Goal: Task Accomplishment & Management: Manage account settings

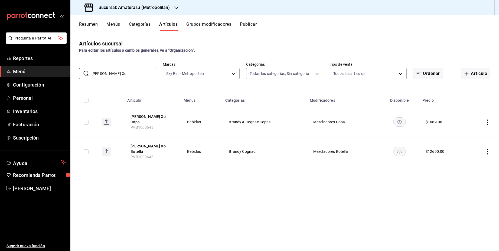
type input "[PERSON_NAME] Xo"
click at [166, 8] on h3 "Sucursal: Amaterasu (Metropolitan)" at bounding box center [132, 7] width 76 height 7
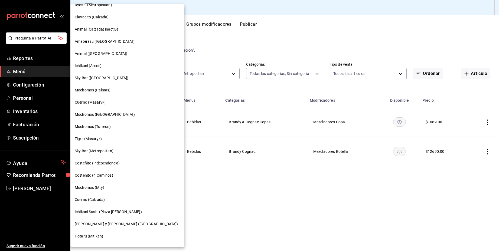
scroll to position [72, 0]
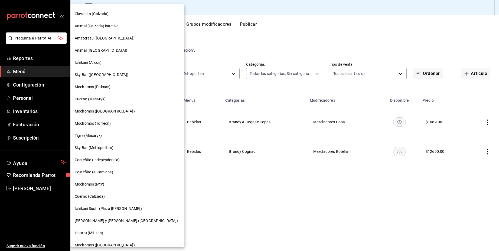
click at [91, 198] on span "Cuerno (Calzada)" at bounding box center [90, 197] width 30 height 6
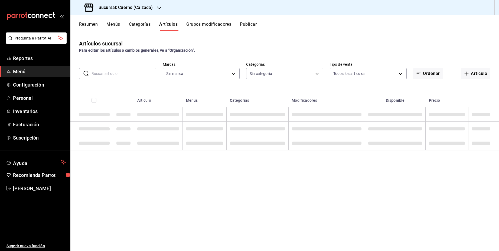
type input "b7ae777b-2dfc-42e0-9650-6cefdf37a424,c000f1c0-fb9f-4016-8e6a-f0d1e83e893d"
type input "560d4c35-d9fc-4089-91ff-402d238ea400,302845cf-2d1c-4fb1-9d9e-8d4a14396fbe,26243…"
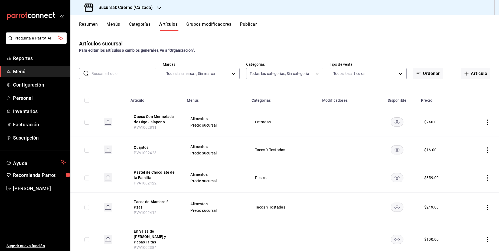
click at [128, 74] on input "text" at bounding box center [124, 73] width 65 height 11
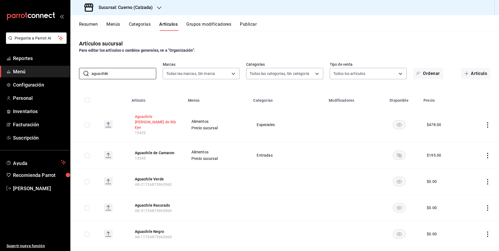
type input "aguachile"
click at [149, 118] on button "Aguachile [PERSON_NAME] de Rib Eye" at bounding box center [156, 122] width 43 height 16
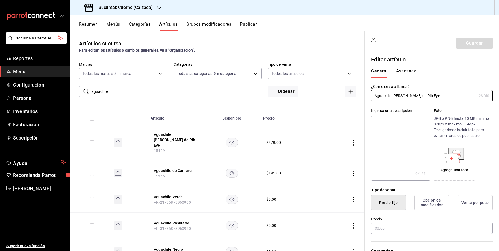
type input "$478.00"
click at [408, 72] on button "Avanzada" at bounding box center [406, 73] width 20 height 9
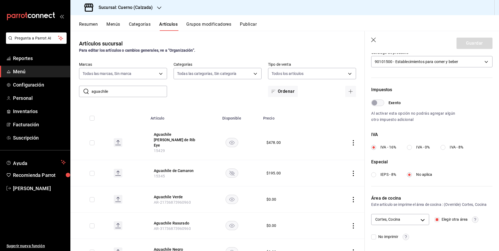
scroll to position [131, 0]
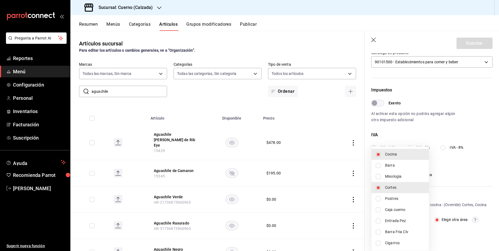
click at [422, 220] on body "Pregunta a Parrot AI Reportes Menú Configuración Personal Inventarios Facturaci…" at bounding box center [249, 125] width 499 height 251
click at [439, 220] on div at bounding box center [249, 125] width 499 height 251
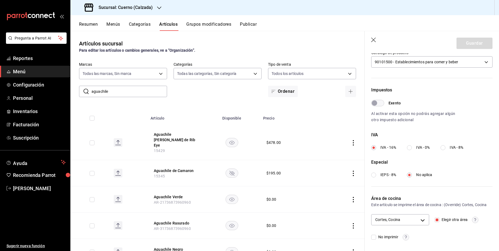
click at [438, 220] on input "Elegir otra área" at bounding box center [437, 220] width 5 height 5
checkbox input "false"
type input "2f5adbed-6004-4e43-b52e-a92b71bc1628"
click at [480, 43] on button "Guardar" at bounding box center [475, 43] width 36 height 11
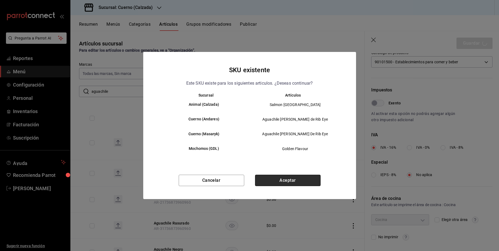
click at [292, 182] on button "Aceptar" at bounding box center [288, 180] width 66 height 11
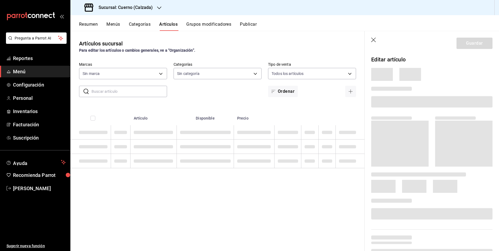
click at [171, 24] on button "Artículos" at bounding box center [168, 26] width 18 height 9
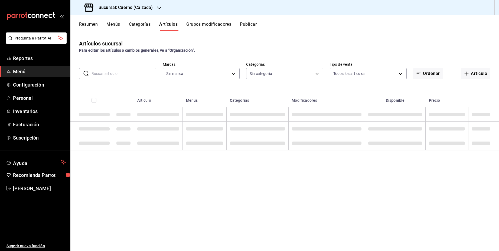
click at [136, 72] on input "text" at bounding box center [124, 73] width 65 height 11
type input "aguachile"
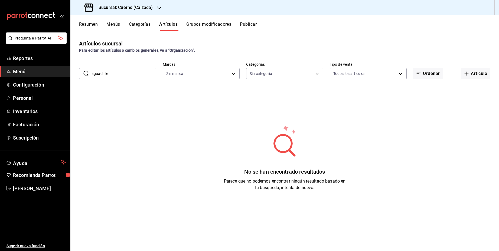
click at [124, 74] on input "aguachile" at bounding box center [124, 73] width 65 height 11
click at [26, 84] on span "Configuración" at bounding box center [39, 84] width 53 height 7
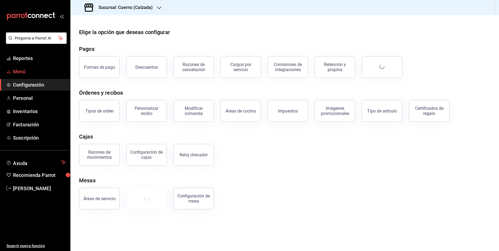
click at [23, 76] on link "Menú" at bounding box center [35, 72] width 70 height 12
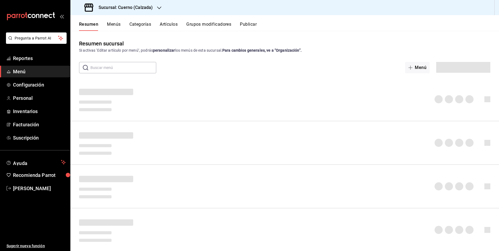
click at [170, 24] on button "Artículos" at bounding box center [169, 26] width 18 height 9
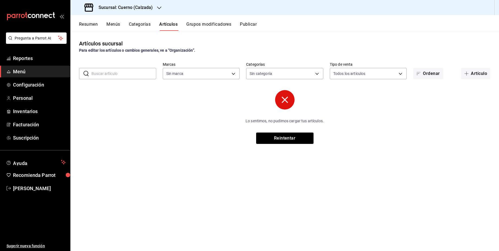
type input "b7ae777b-2dfc-42e0-9650-6cefdf37a424,c000f1c0-fb9f-4016-8e6a-f0d1e83e893d"
click at [284, 140] on button "Reintentar" at bounding box center [284, 138] width 57 height 11
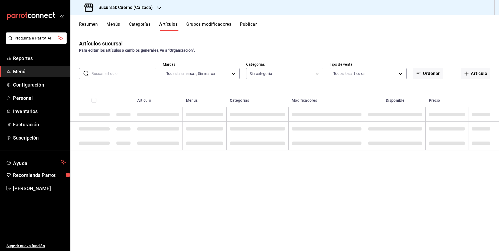
click at [23, 70] on span "Menú" at bounding box center [39, 71] width 53 height 7
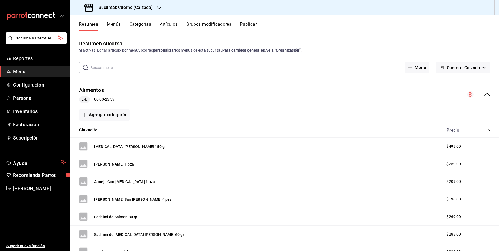
click at [167, 25] on button "Artículos" at bounding box center [169, 26] width 18 height 9
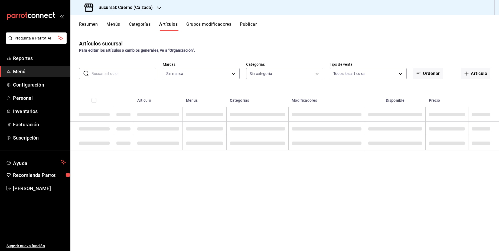
click at [171, 25] on button "Artículos" at bounding box center [168, 26] width 18 height 9
type input "b7ae777b-2dfc-42e0-9650-6cefdf37a424,c000f1c0-fb9f-4016-8e6a-f0d1e83e893d"
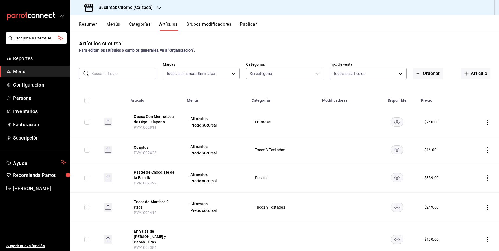
type input "560d4c35-d9fc-4089-91ff-402d238ea400,302845cf-2d1c-4fb1-9d9e-8d4a14396fbe,26243…"
click at [138, 75] on input "text" at bounding box center [124, 73] width 65 height 11
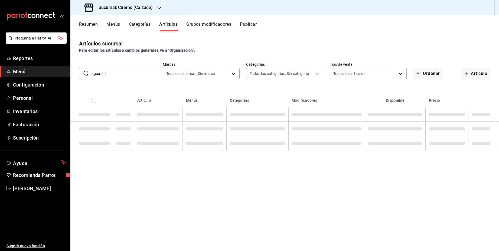
type input "aguachil"
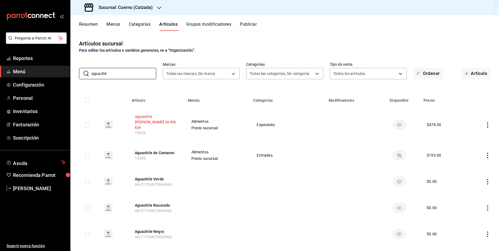
click at [158, 116] on button "Aguachile [PERSON_NAME] de Rib Eye" at bounding box center [156, 122] width 43 height 16
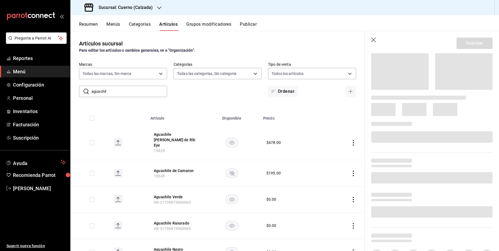
scroll to position [77, 0]
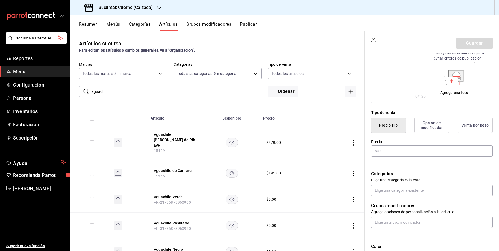
type input "$478.00"
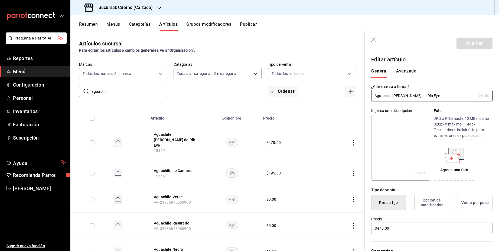
scroll to position [0, 0]
click at [411, 72] on button "Avanzada" at bounding box center [406, 73] width 20 height 9
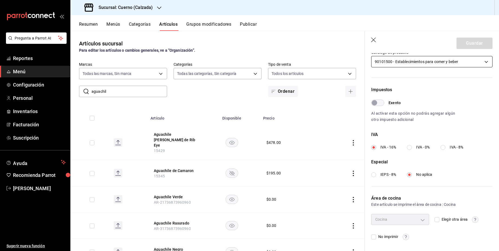
scroll to position [131, 0]
click at [438, 222] on input "Elegir otra área" at bounding box center [437, 220] width 5 height 5
checkbox input "true"
click at [423, 219] on body "Pregunta a Parrot AI Reportes Menú Configuración Personal Inventarios Facturaci…" at bounding box center [249, 125] width 499 height 251
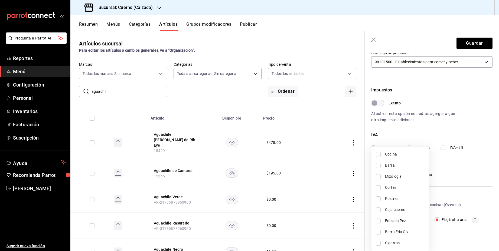
click at [379, 156] on input "checkbox" at bounding box center [378, 154] width 5 height 5
checkbox input "true"
type input "2f5adbed-6004-4e43-b52e-a92b71bc1628"
click at [379, 188] on input "checkbox" at bounding box center [378, 188] width 5 height 5
checkbox input "true"
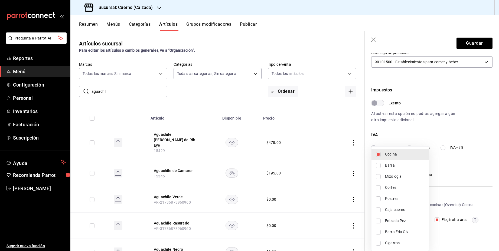
type input "2717b2ad-486e-42af-bf96-0cf9488fd20c,2f5adbed-6004-4e43-b52e-a92b71bc1628"
click at [446, 232] on div at bounding box center [249, 125] width 499 height 251
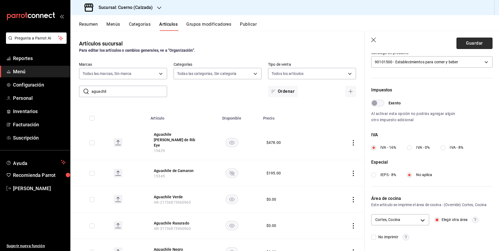
click at [476, 44] on button "Guardar" at bounding box center [475, 43] width 36 height 11
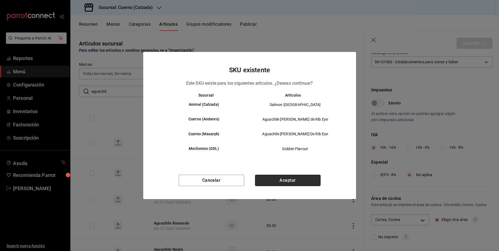
click at [288, 180] on button "Aceptar" at bounding box center [288, 180] width 66 height 11
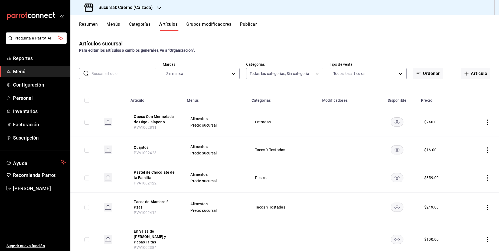
type input "560d4c35-d9fc-4089-91ff-402d238ea400,302845cf-2d1c-4fb1-9d9e-8d4a14396fbe,26243…"
type input "b7ae777b-2dfc-42e0-9650-6cefdf37a424,c000f1c0-fb9f-4016-8e6a-f0d1e83e893d"
